Goal: Task Accomplishment & Management: Manage account settings

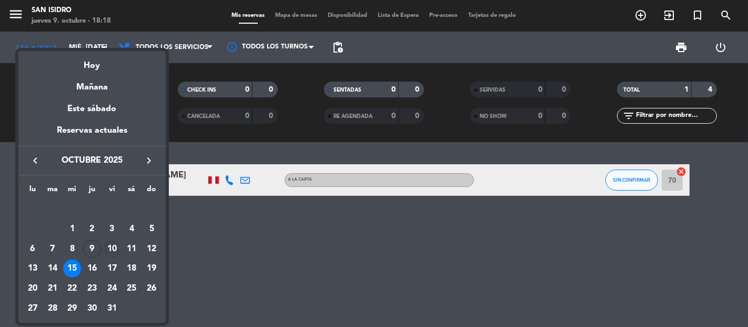
click at [108, 249] on div "10" at bounding box center [112, 249] width 18 height 18
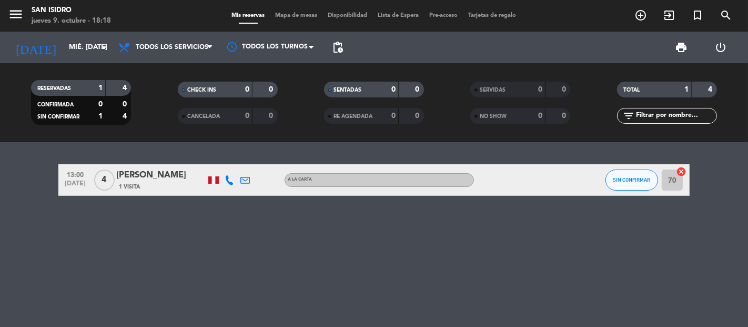
type input "vie. [DATE]"
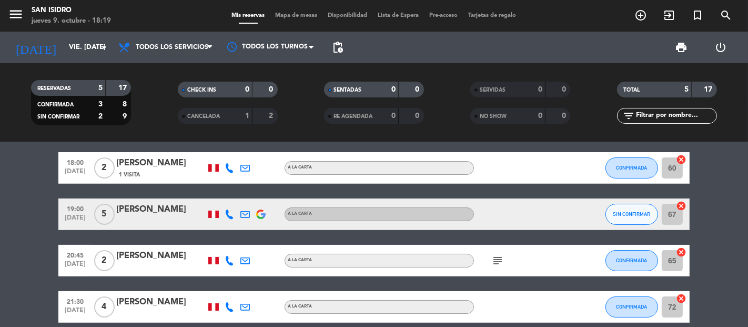
scroll to position [107, 0]
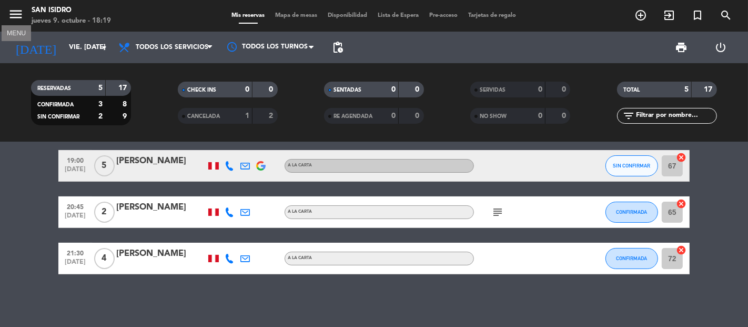
click at [19, 14] on icon "menu" at bounding box center [16, 14] width 16 height 16
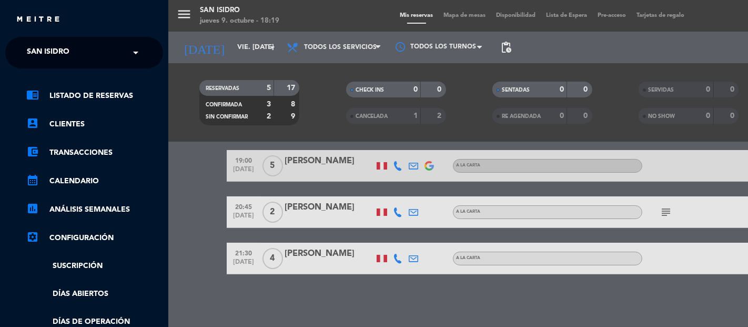
click at [121, 59] on input "text" at bounding box center [85, 53] width 128 height 23
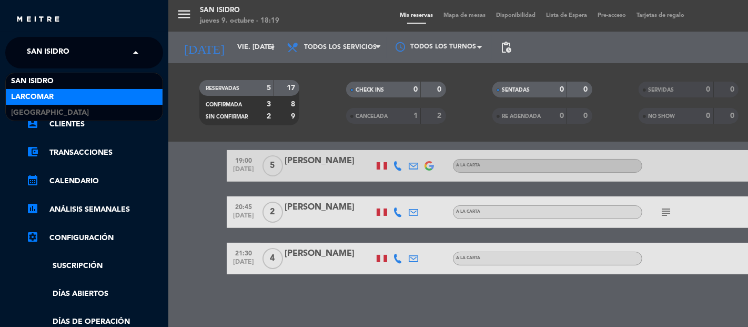
click at [90, 100] on div "Larcomar" at bounding box center [84, 97] width 157 height 16
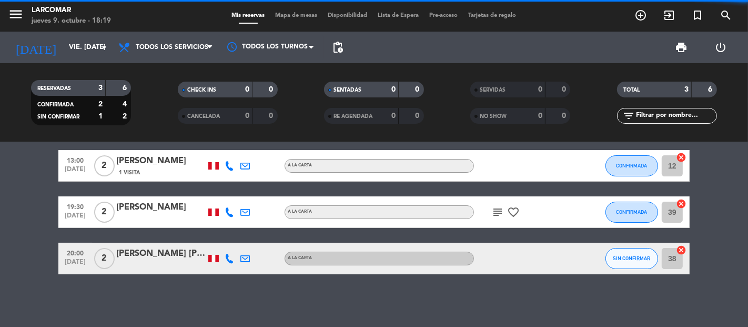
scroll to position [14, 0]
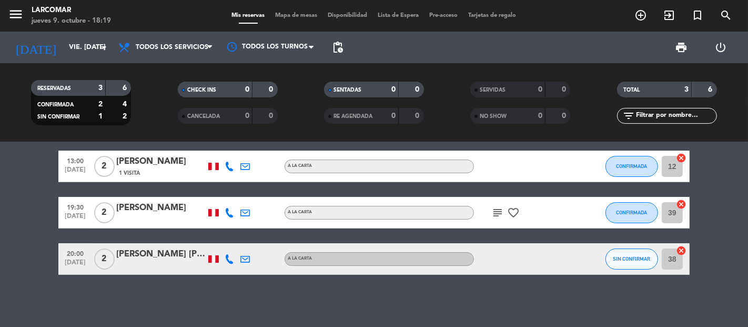
click at [169, 256] on div "[PERSON_NAME] [PERSON_NAME]" at bounding box center [160, 254] width 89 height 14
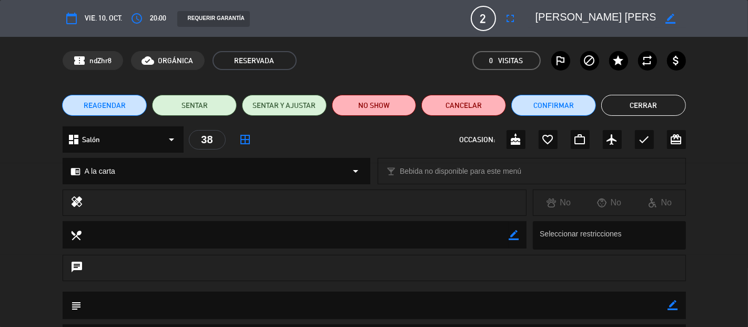
scroll to position [117, 0]
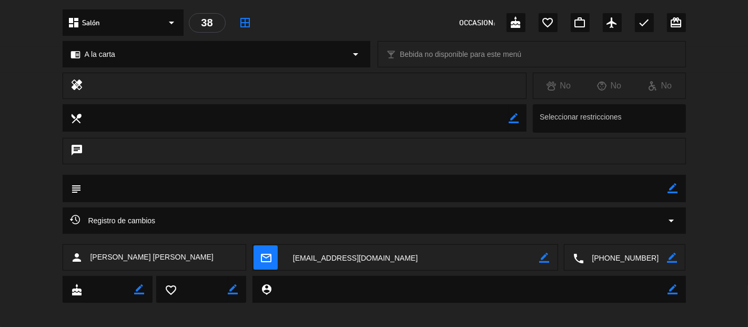
click at [361, 254] on textarea at bounding box center [412, 258] width 254 height 26
click at [623, 255] on textarea at bounding box center [625, 258] width 83 height 26
click at [359, 258] on textarea at bounding box center [412, 258] width 254 height 26
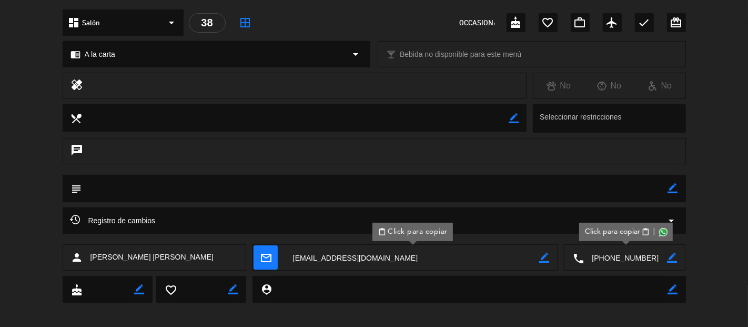
drag, startPoint x: 209, startPoint y: 258, endPoint x: 90, endPoint y: 258, distance: 119.4
click at [90, 258] on div "person [PERSON_NAME] [PERSON_NAME]" at bounding box center [155, 257] width 184 height 26
copy span "[PERSON_NAME] [PERSON_NAME]"
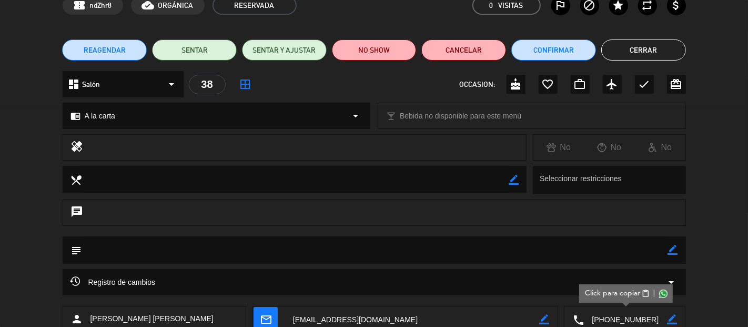
scroll to position [0, 0]
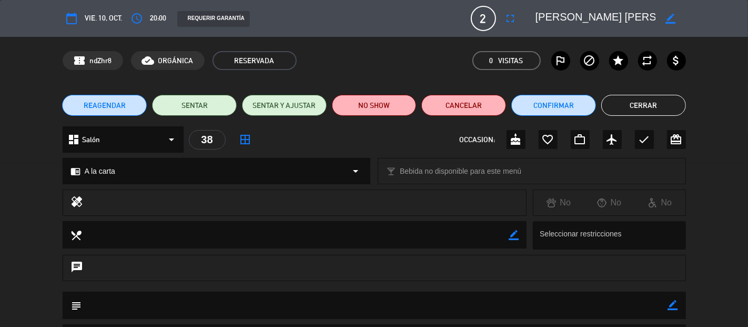
click at [617, 101] on button "Cerrar" at bounding box center [643, 105] width 85 height 21
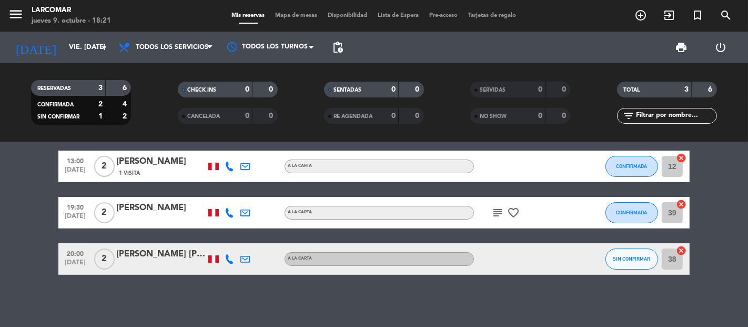
click at [16, 16] on icon "menu" at bounding box center [16, 14] width 16 height 16
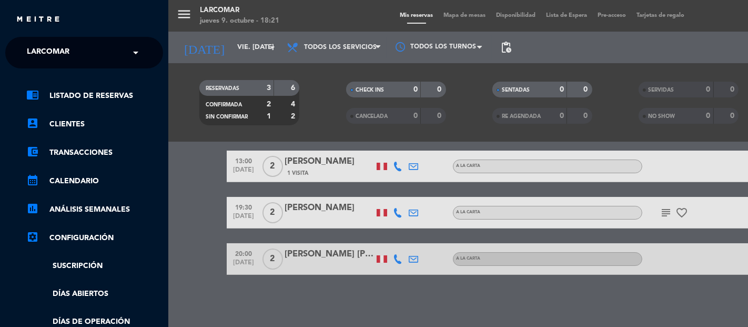
drag, startPoint x: 90, startPoint y: 39, endPoint x: 93, endPoint y: 47, distance: 8.2
click at [93, 47] on ng-select "× Larcomar ×" at bounding box center [84, 53] width 158 height 32
click at [93, 49] on input "text" at bounding box center [85, 53] width 128 height 23
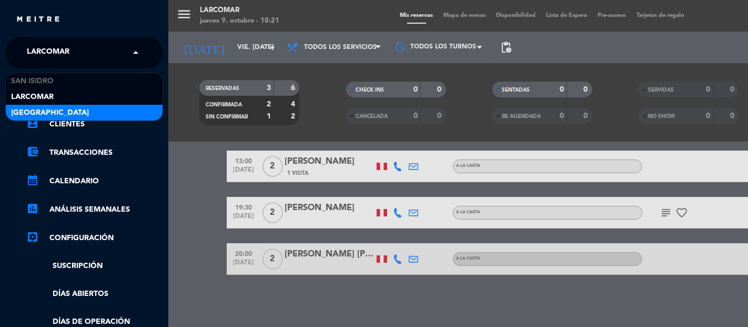
click at [56, 113] on span "[GEOGRAPHIC_DATA]" at bounding box center [50, 113] width 78 height 12
